Goal: Navigation & Orientation: Find specific page/section

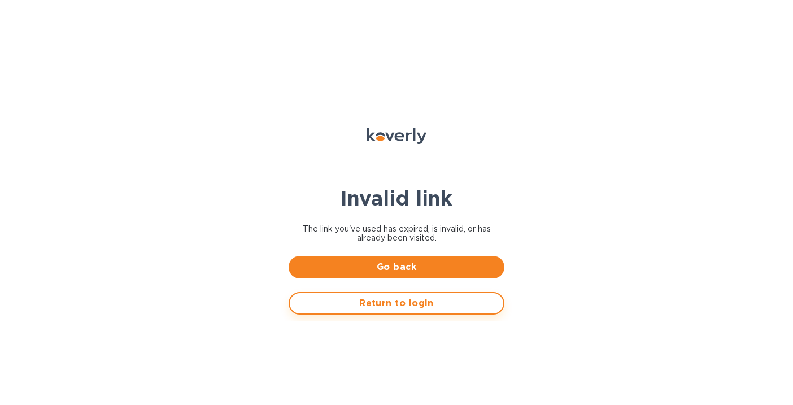
click at [404, 312] on button "Return to login" at bounding box center [397, 303] width 216 height 23
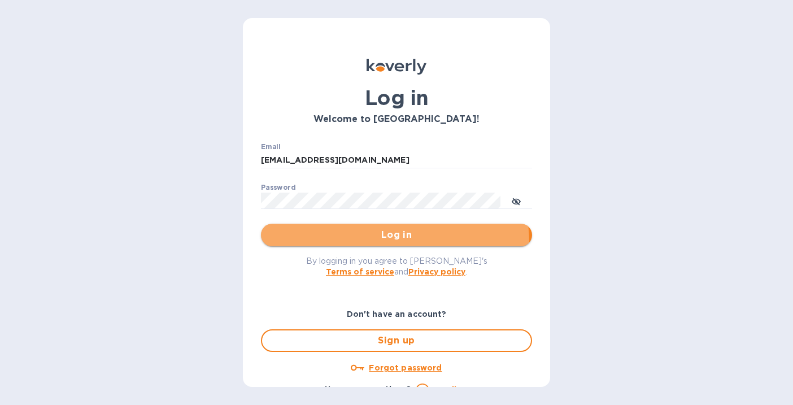
click at [351, 244] on button "Log in" at bounding box center [396, 235] width 271 height 23
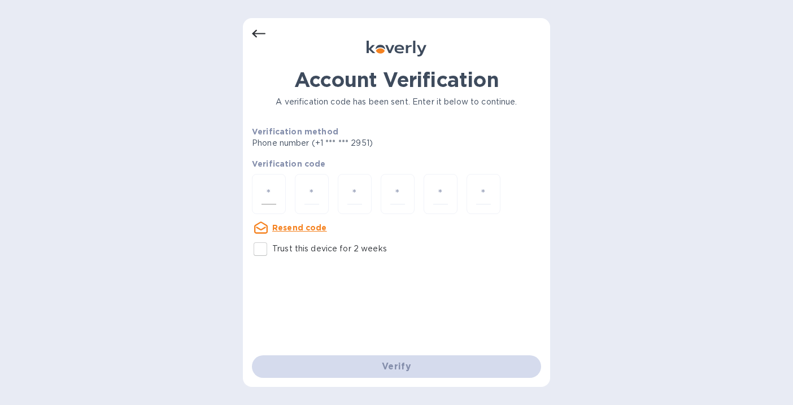
click at [272, 195] on input "number" at bounding box center [268, 194] width 15 height 21
type input "5"
type input "0"
type input "8"
type input "3"
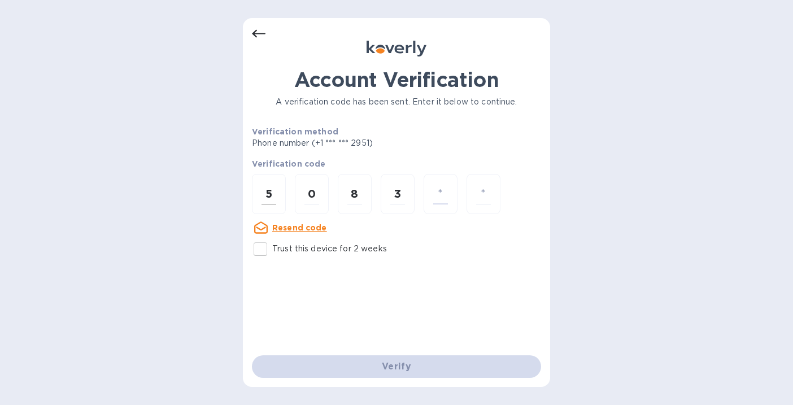
type input "2"
type input "4"
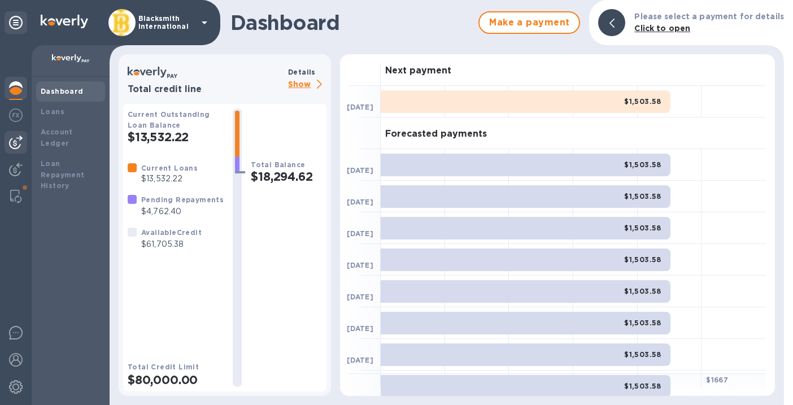
click at [16, 144] on img at bounding box center [16, 143] width 14 height 14
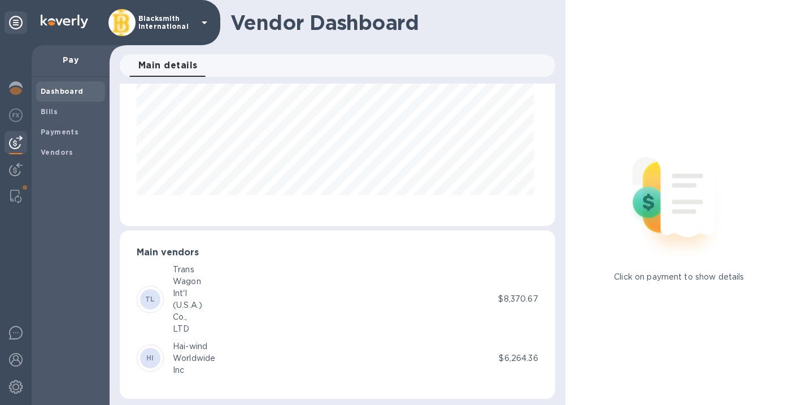
scroll to position [108, 0]
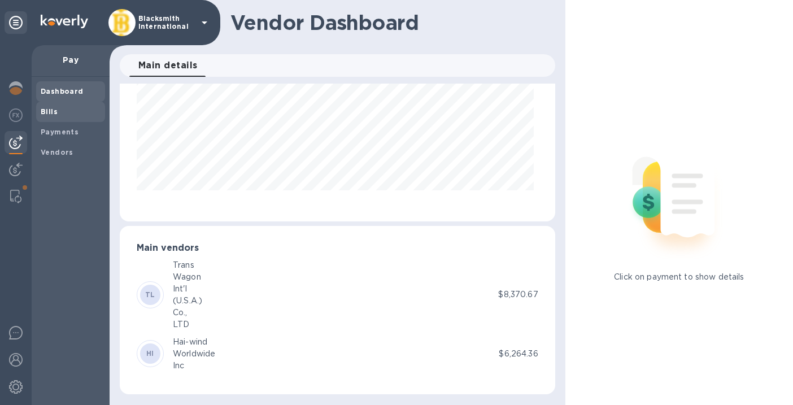
click at [66, 112] on span "Bills" at bounding box center [71, 111] width 60 height 11
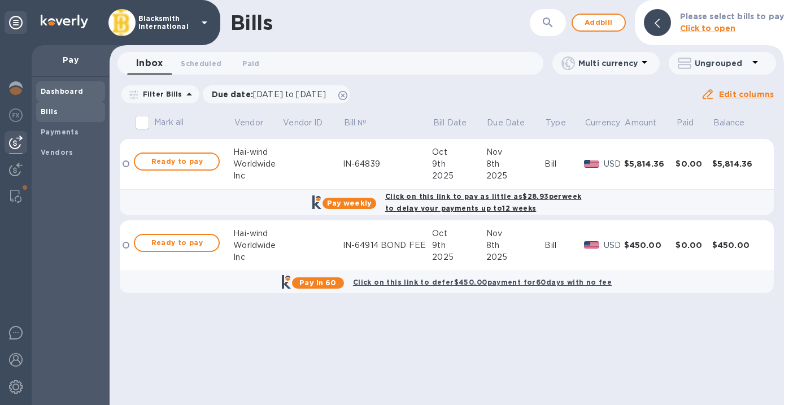
click at [71, 91] on b "Dashboard" at bounding box center [62, 91] width 43 height 8
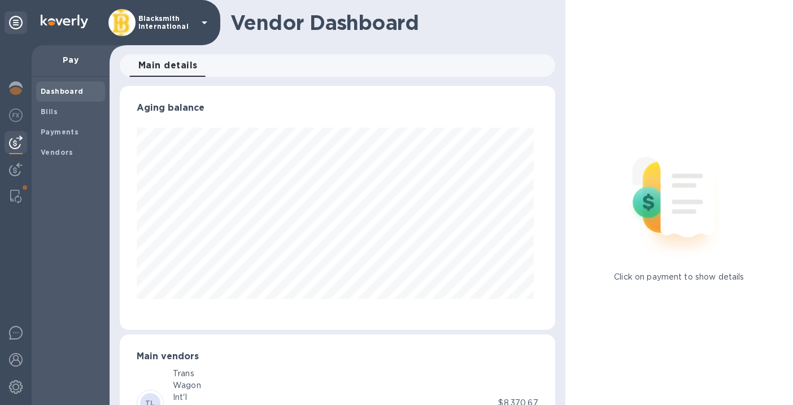
scroll to position [244, 431]
click at [20, 145] on img at bounding box center [16, 143] width 14 height 14
click at [14, 173] on img at bounding box center [16, 170] width 14 height 14
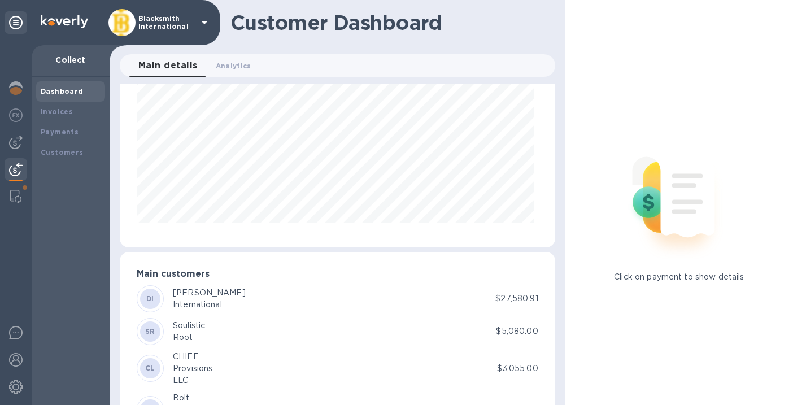
scroll to position [138, 0]
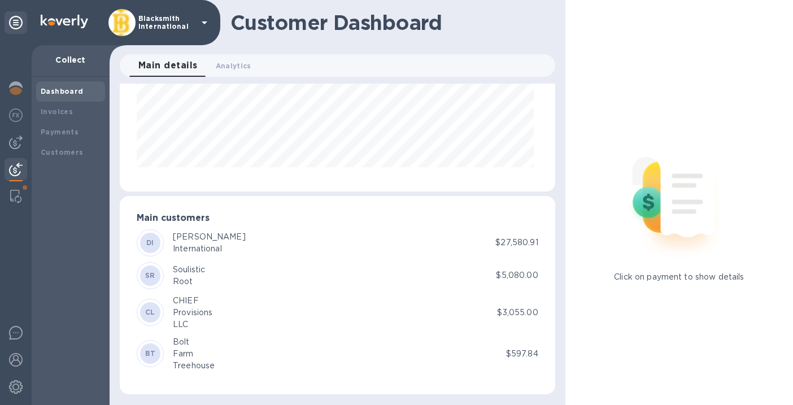
click at [155, 242] on div "DI" at bounding box center [150, 243] width 20 height 20
click at [155, 244] on div "DI" at bounding box center [150, 243] width 20 height 20
click at [64, 91] on b "Dashboard" at bounding box center [62, 91] width 43 height 8
click at [16, 87] on img at bounding box center [16, 88] width 14 height 14
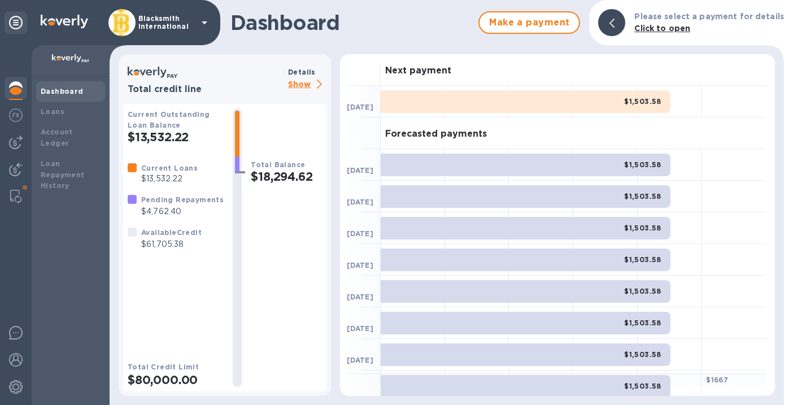
click at [172, 21] on p "Blacksmith International" at bounding box center [166, 23] width 56 height 16
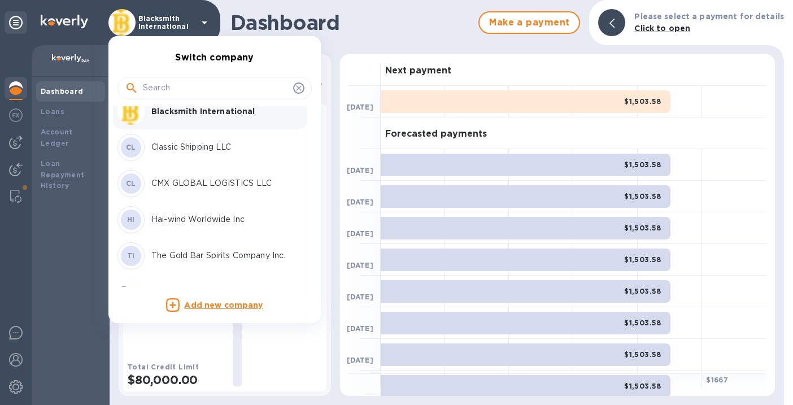
scroll to position [2, 0]
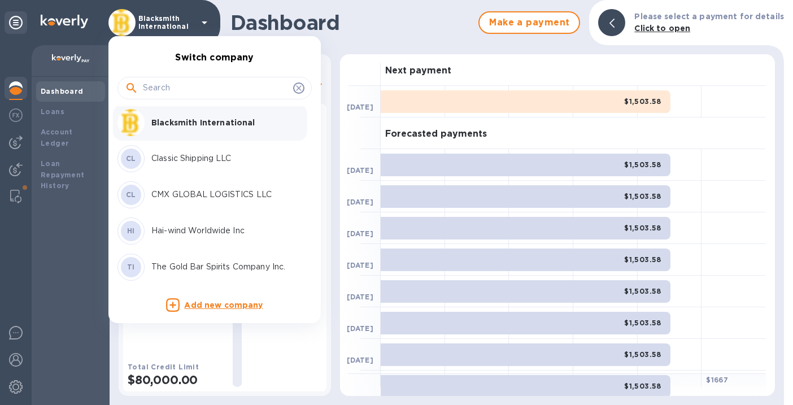
click at [202, 158] on p "Classic Shipping LLC" at bounding box center [222, 158] width 142 height 12
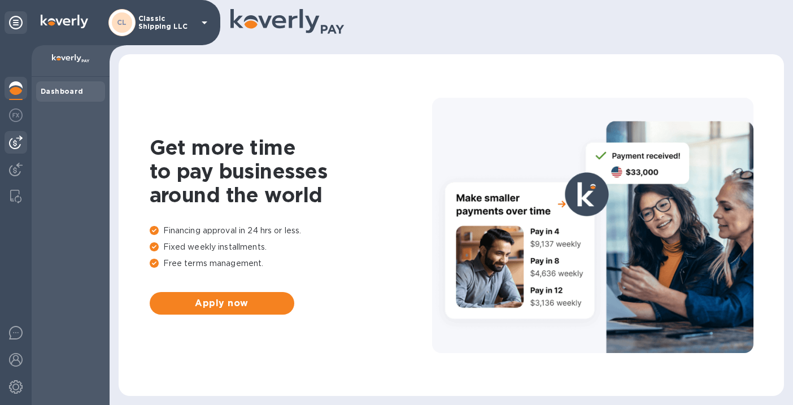
click at [14, 143] on img at bounding box center [16, 143] width 14 height 14
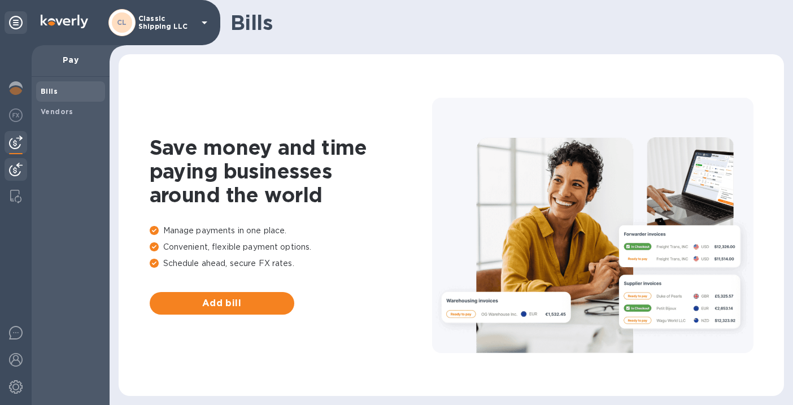
click at [12, 178] on div at bounding box center [16, 170] width 23 height 25
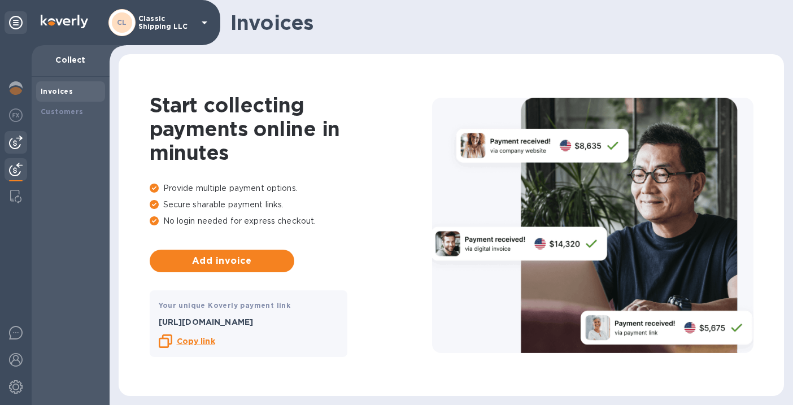
click at [15, 137] on img at bounding box center [16, 143] width 14 height 14
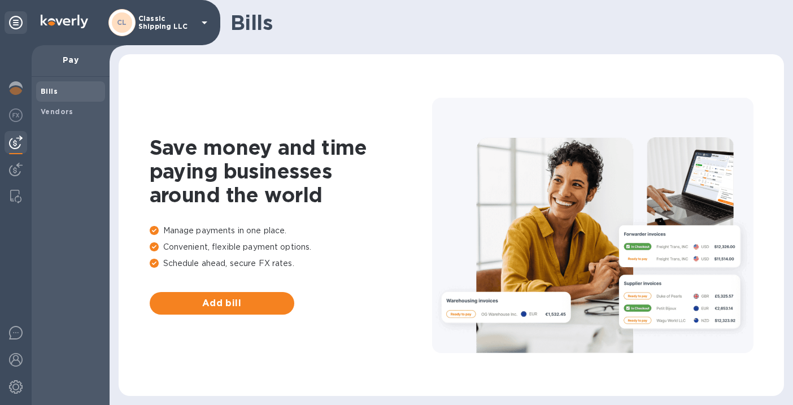
click at [53, 93] on b "Bills" at bounding box center [49, 91] width 17 height 8
click at [50, 117] on span "Vendors" at bounding box center [57, 111] width 33 height 11
click at [13, 174] on img at bounding box center [16, 170] width 14 height 14
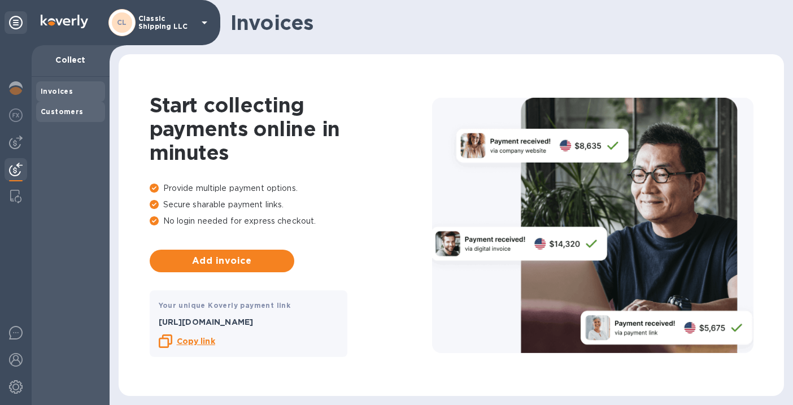
click at [66, 110] on b "Customers" at bounding box center [62, 111] width 43 height 8
click at [152, 35] on div "CL Classic Shipping LLC" at bounding box center [159, 22] width 103 height 27
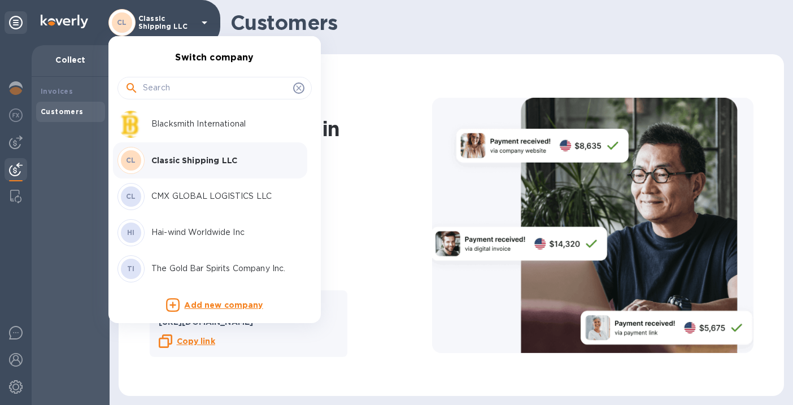
click at [168, 232] on p "Hai-wind Worldwide Inc" at bounding box center [222, 232] width 142 height 12
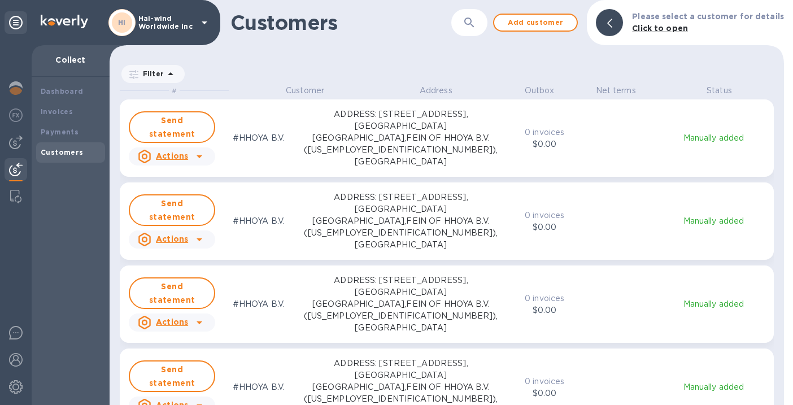
scroll to position [311, 670]
click at [68, 110] on b "Invoices" at bounding box center [57, 111] width 32 height 8
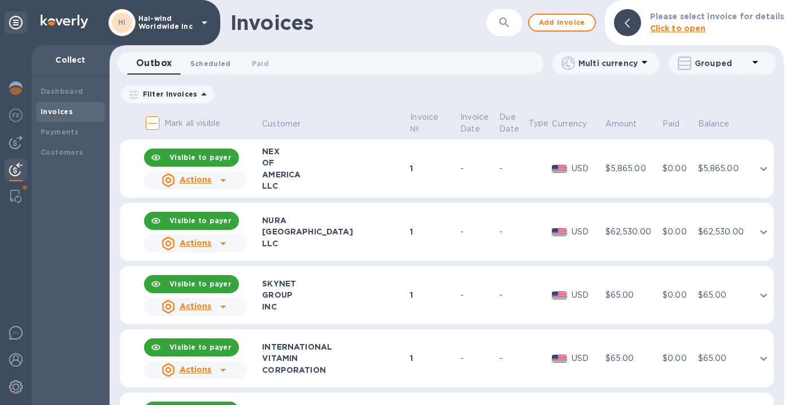
click at [203, 62] on span "Scheduled 0" at bounding box center [210, 64] width 41 height 12
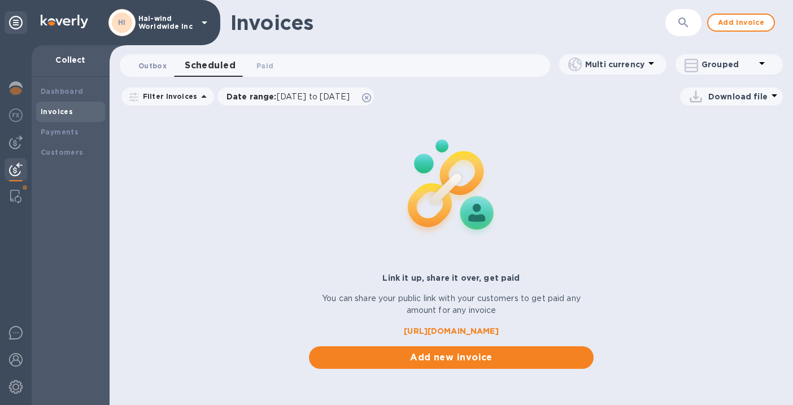
click at [145, 69] on span "Outbox 0" at bounding box center [152, 66] width 28 height 12
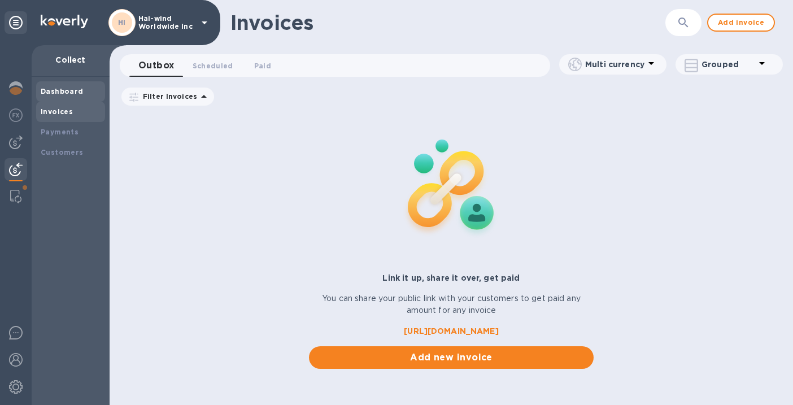
click at [58, 94] on b "Dashboard" at bounding box center [62, 91] width 43 height 8
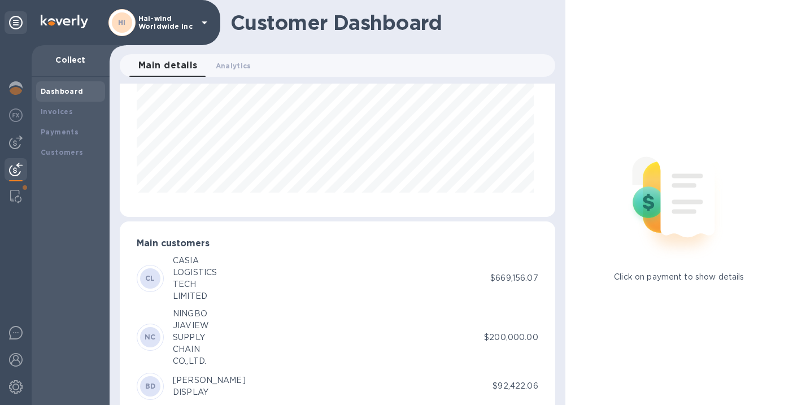
scroll to position [150, 0]
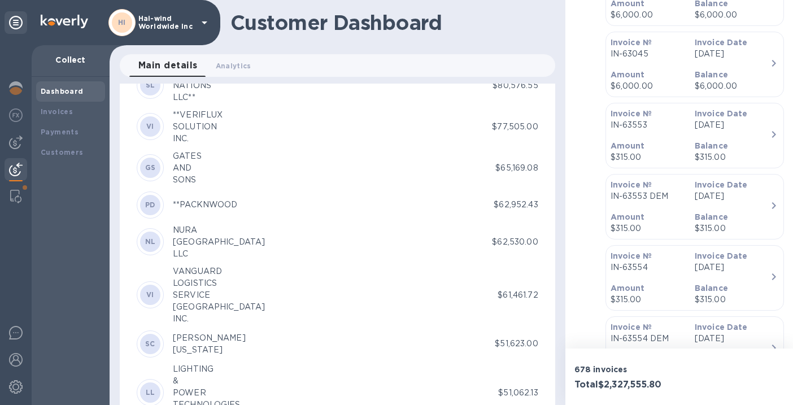
scroll to position [584, 0]
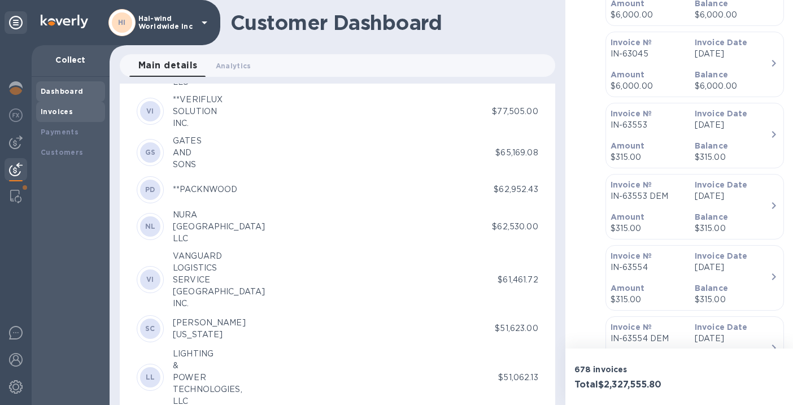
click at [55, 117] on div "Invoices" at bounding box center [70, 112] width 69 height 20
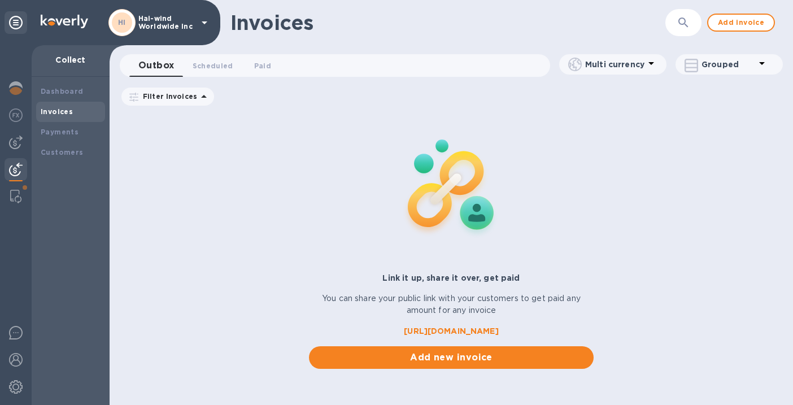
click at [168, 24] on p "Hai-wind Worldwide Inc" at bounding box center [166, 23] width 56 height 16
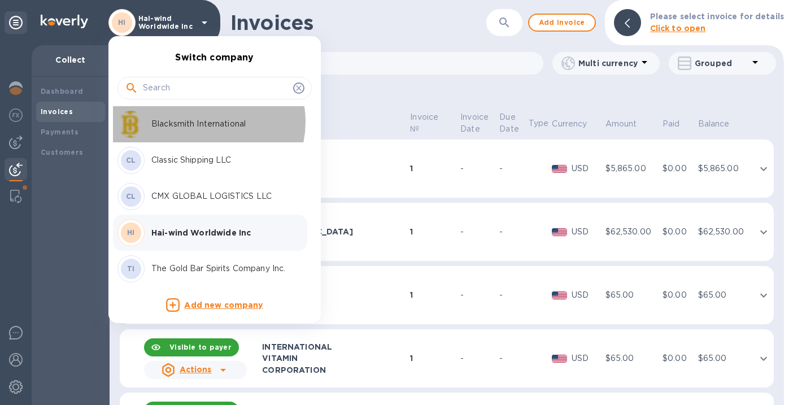
click at [203, 122] on p "Blacksmith International" at bounding box center [222, 124] width 142 height 12
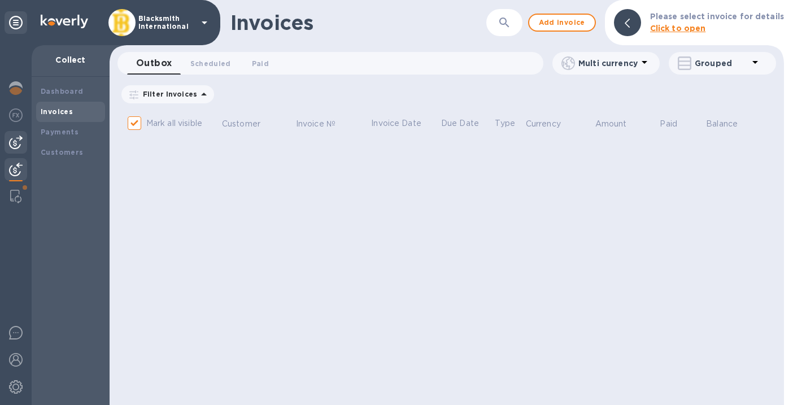
click at [19, 145] on img at bounding box center [16, 143] width 14 height 14
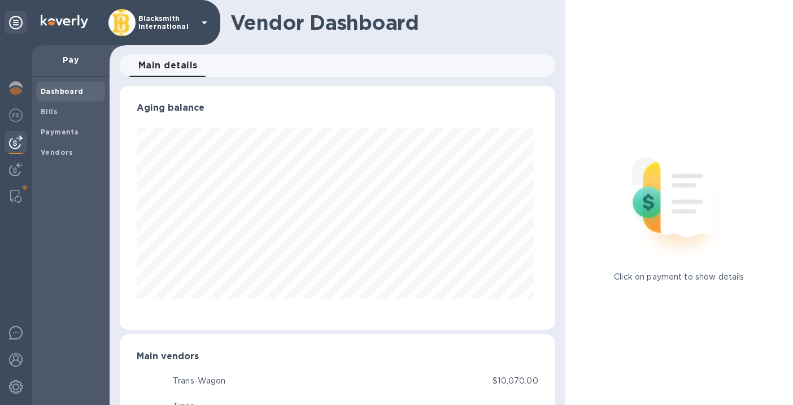
scroll to position [244, 431]
click at [54, 110] on b "Bills" at bounding box center [49, 111] width 17 height 8
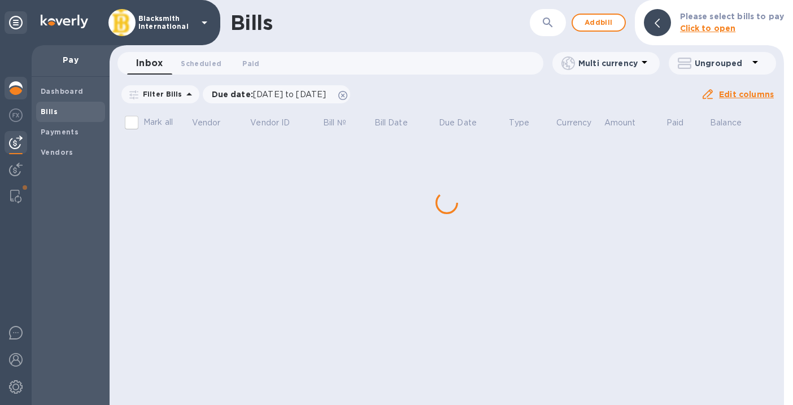
click at [20, 86] on img at bounding box center [16, 88] width 14 height 14
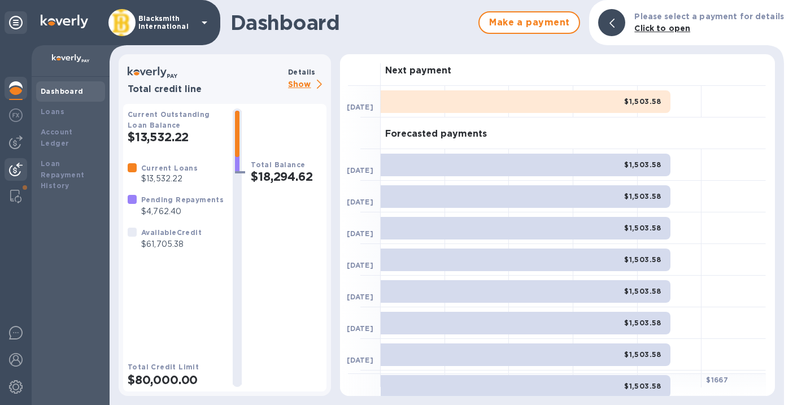
click at [15, 168] on img at bounding box center [16, 170] width 14 height 14
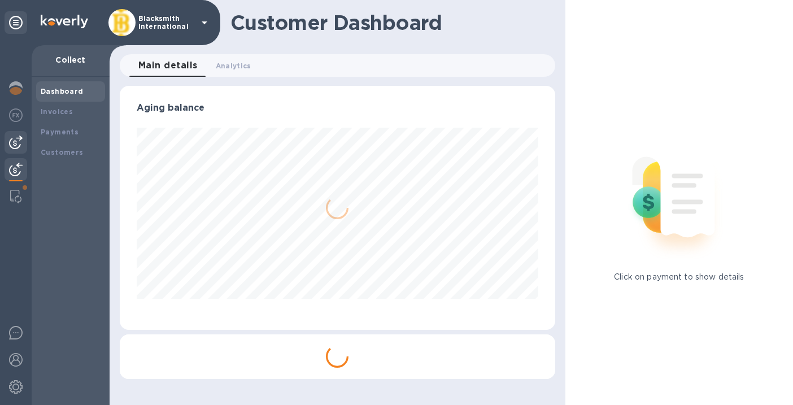
scroll to position [244, 431]
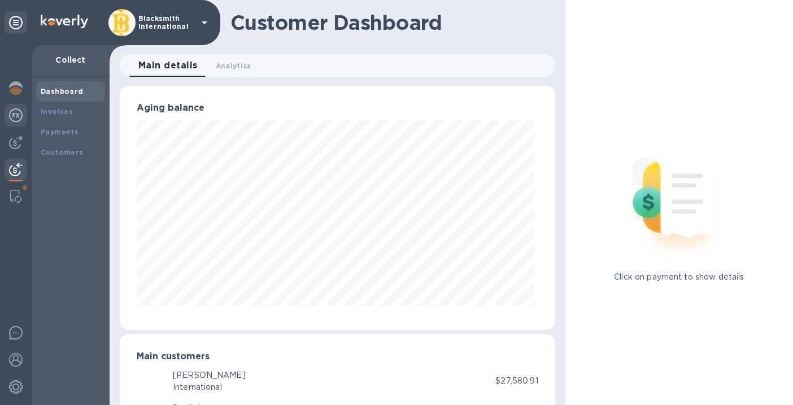
click at [14, 124] on div at bounding box center [16, 116] width 23 height 25
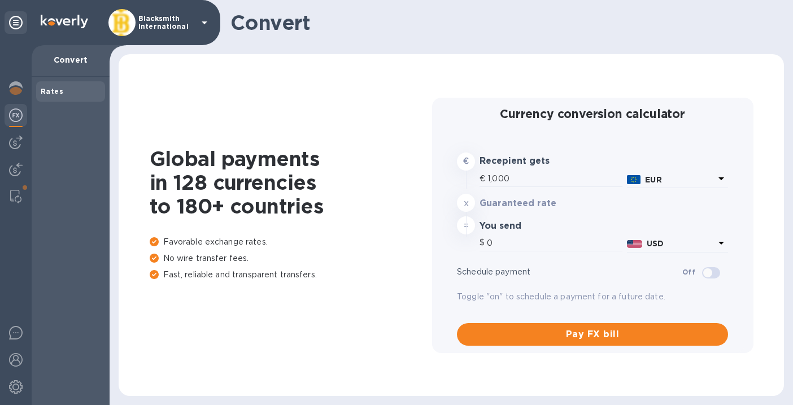
type input "1,167.82"
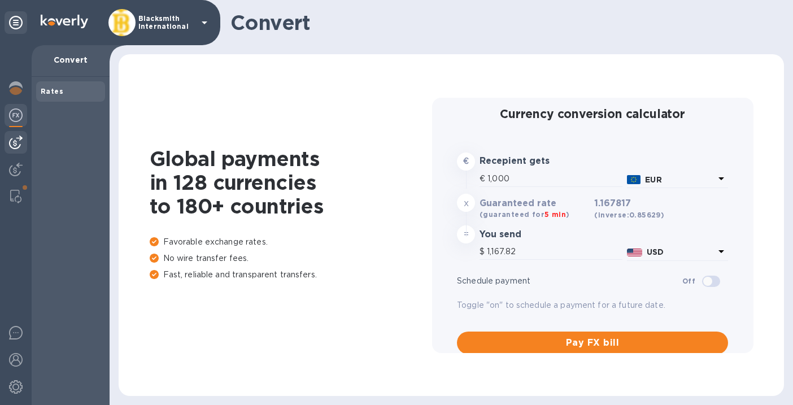
click at [14, 143] on img at bounding box center [16, 143] width 14 height 14
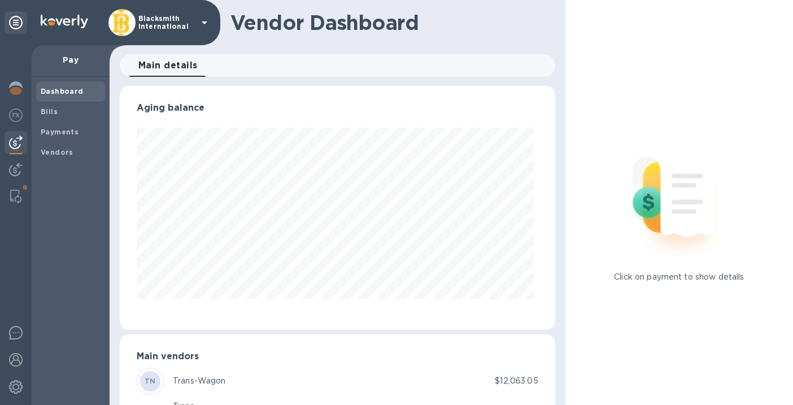
scroll to position [244, 431]
click at [46, 114] on b "Bills" at bounding box center [49, 111] width 17 height 8
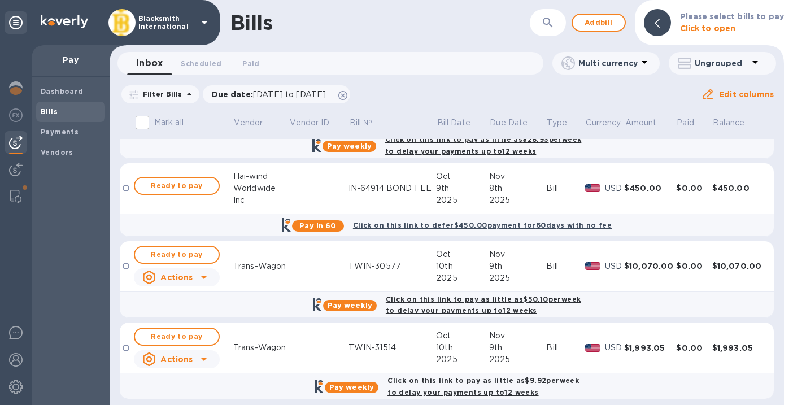
scroll to position [66, 0]
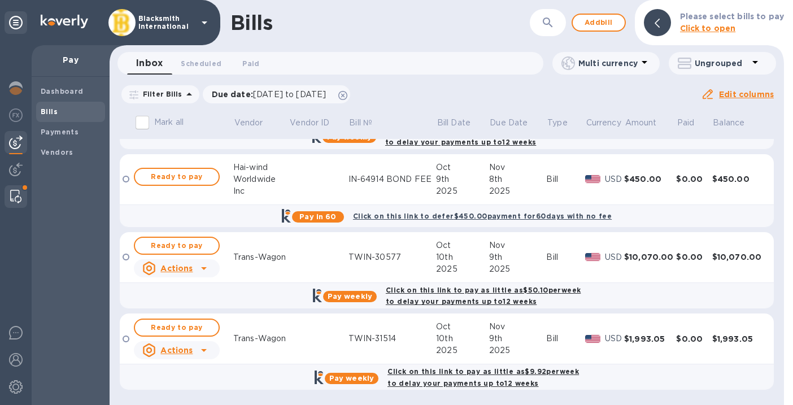
click at [16, 198] on img at bounding box center [15, 197] width 11 height 14
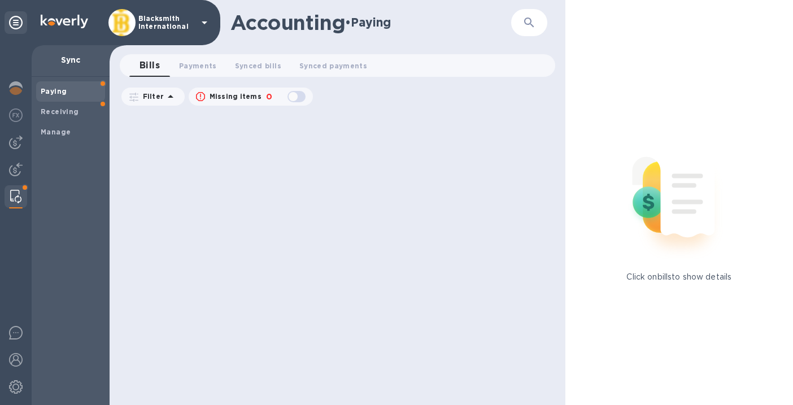
click at [58, 93] on b "Paying" at bounding box center [54, 91] width 26 height 8
click at [60, 109] on b "Receiving" at bounding box center [60, 111] width 38 height 8
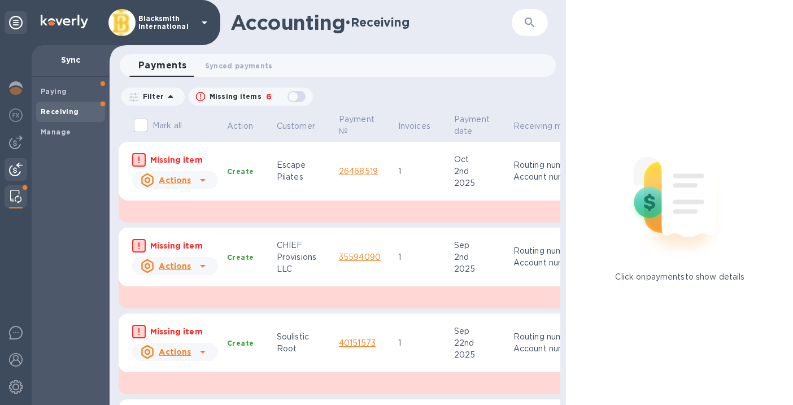
click at [17, 166] on img at bounding box center [16, 170] width 14 height 14
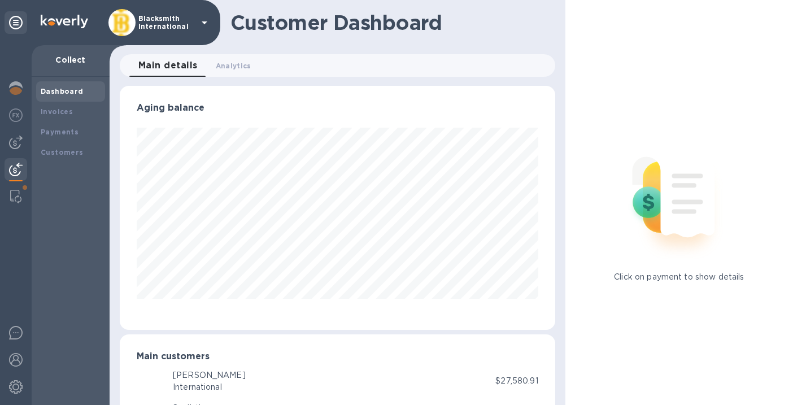
scroll to position [244, 431]
